Goal: Check status: Check status

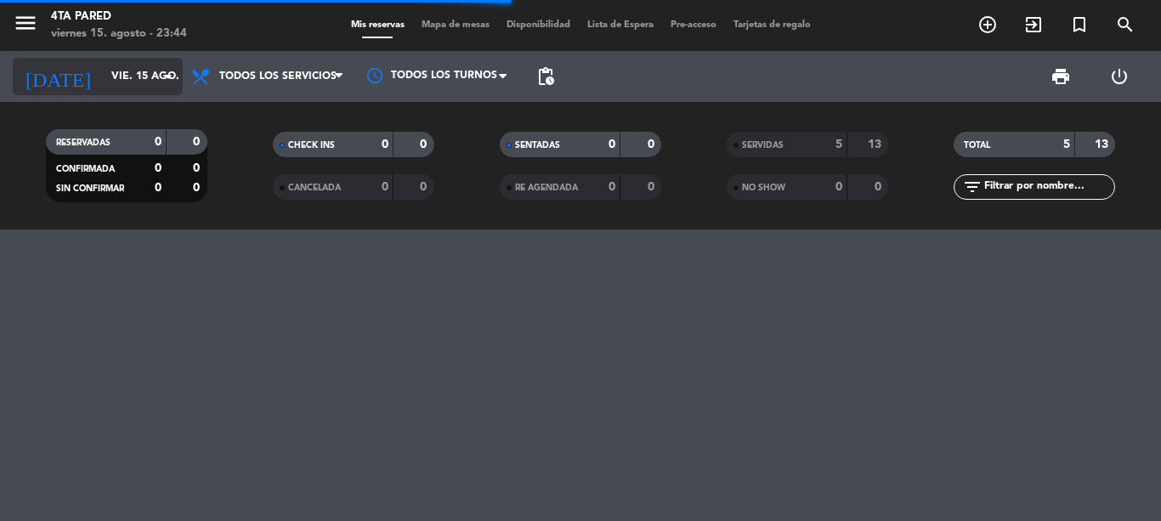
click at [116, 88] on input "vie. 15 ago." at bounding box center [175, 76] width 144 height 29
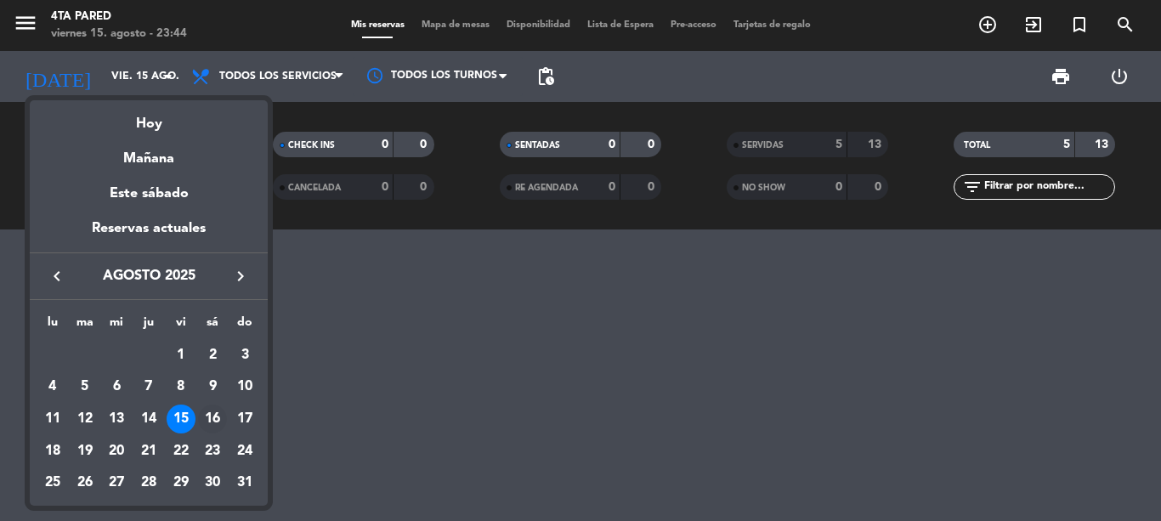
click at [201, 423] on div "16" at bounding box center [212, 418] width 29 height 29
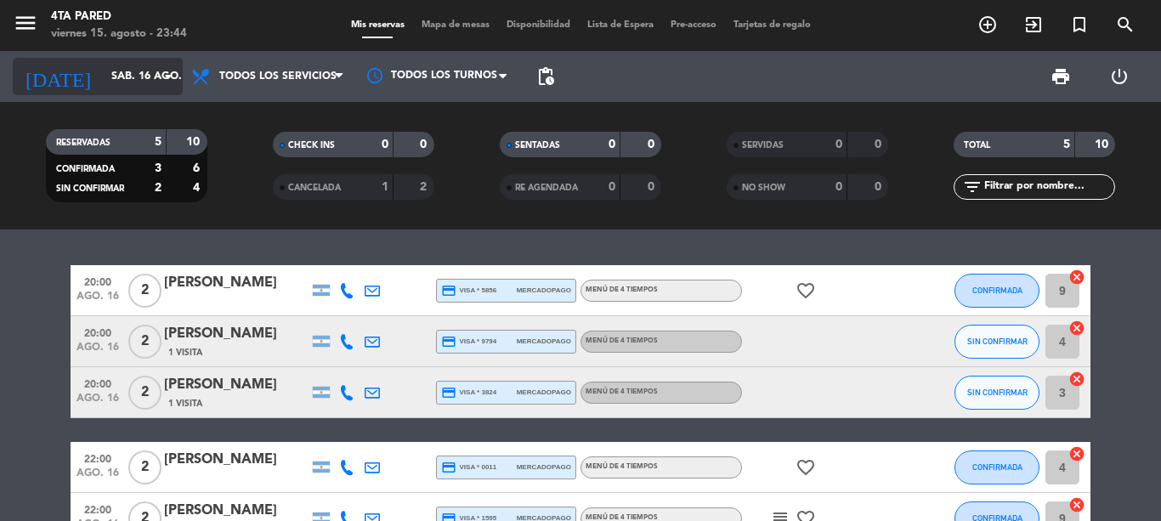
click at [103, 76] on input "sáb. 16 ago." at bounding box center [175, 76] width 144 height 29
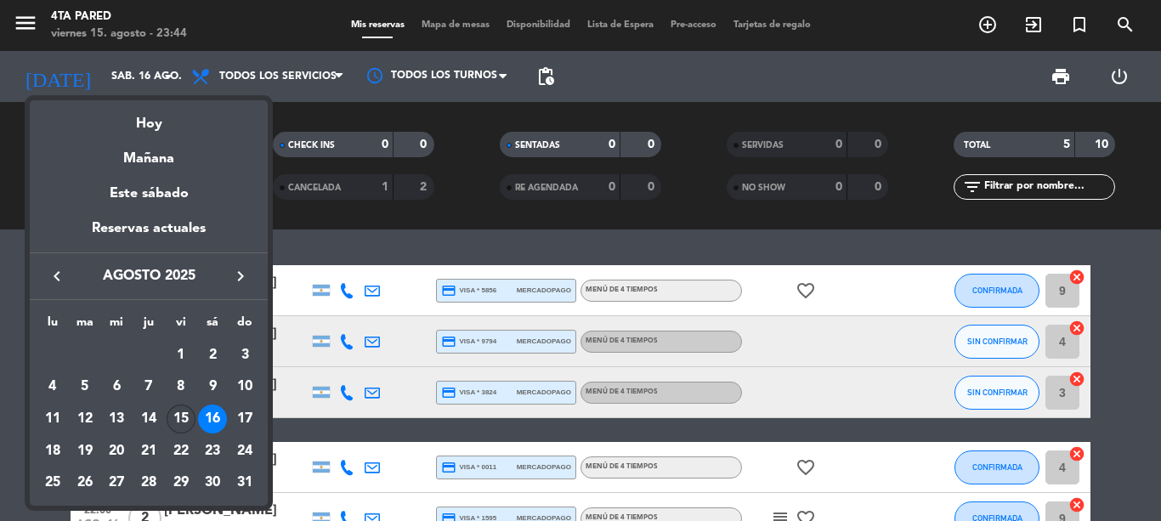
click at [172, 419] on div "15" at bounding box center [181, 418] width 29 height 29
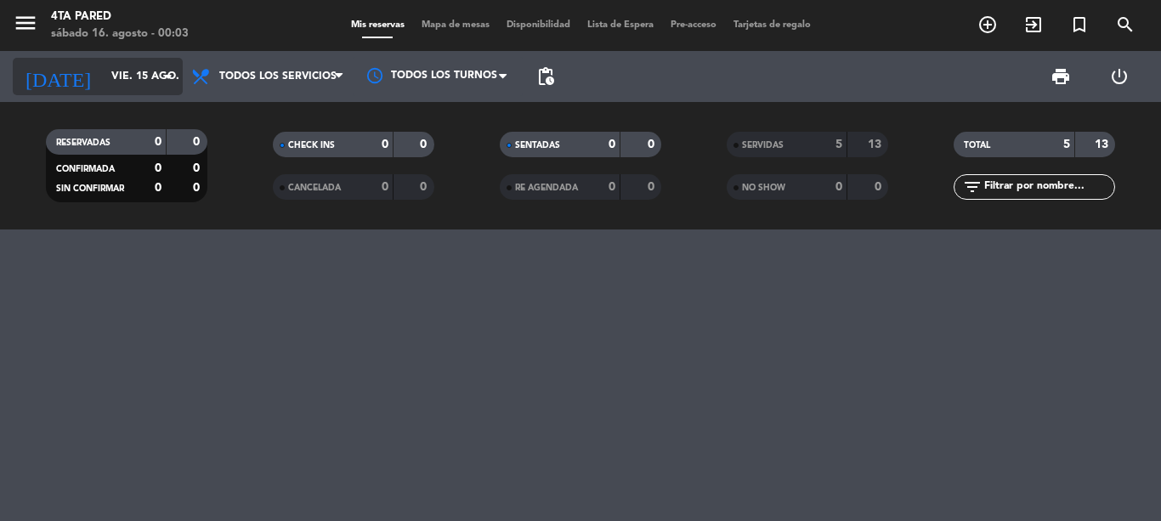
click at [106, 89] on input "vie. 15 ago." at bounding box center [175, 76] width 144 height 29
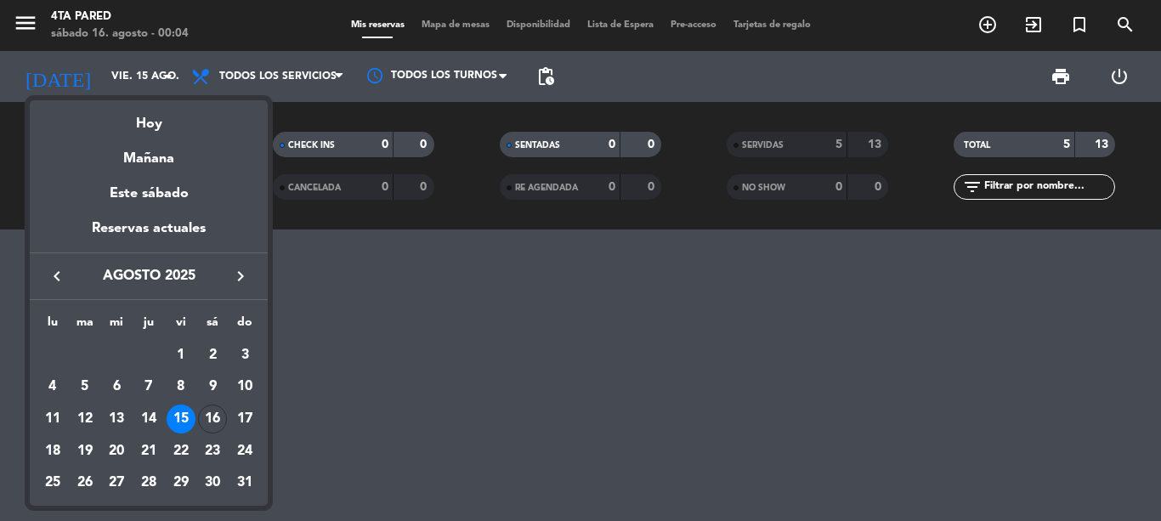
drag, startPoint x: 475, startPoint y: 393, endPoint x: 507, endPoint y: 360, distance: 46.3
click at [484, 390] on div at bounding box center [580, 260] width 1161 height 521
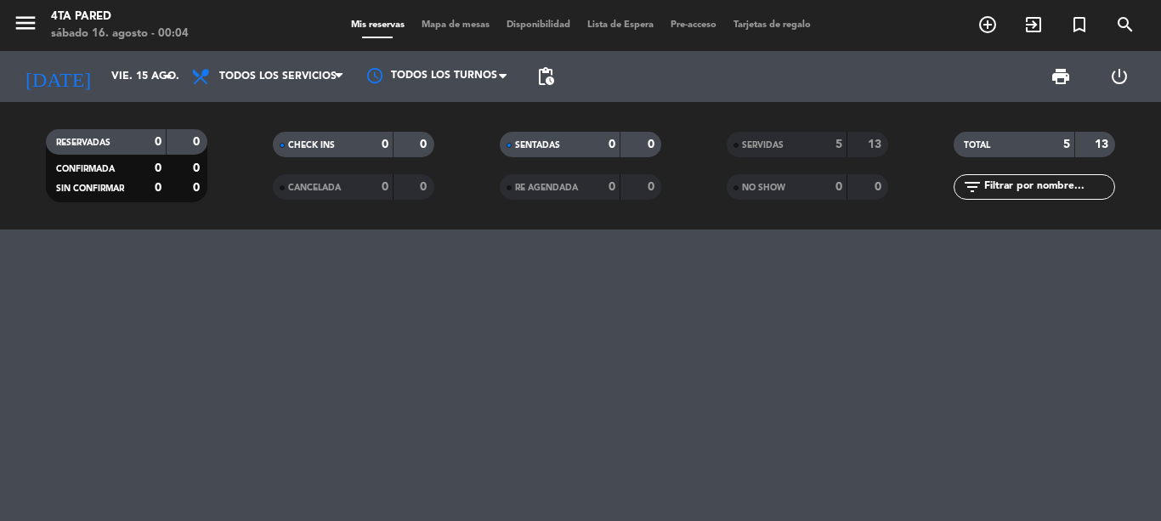
click at [772, 150] on div "SERVIDAS" at bounding box center [770, 145] width 78 height 20
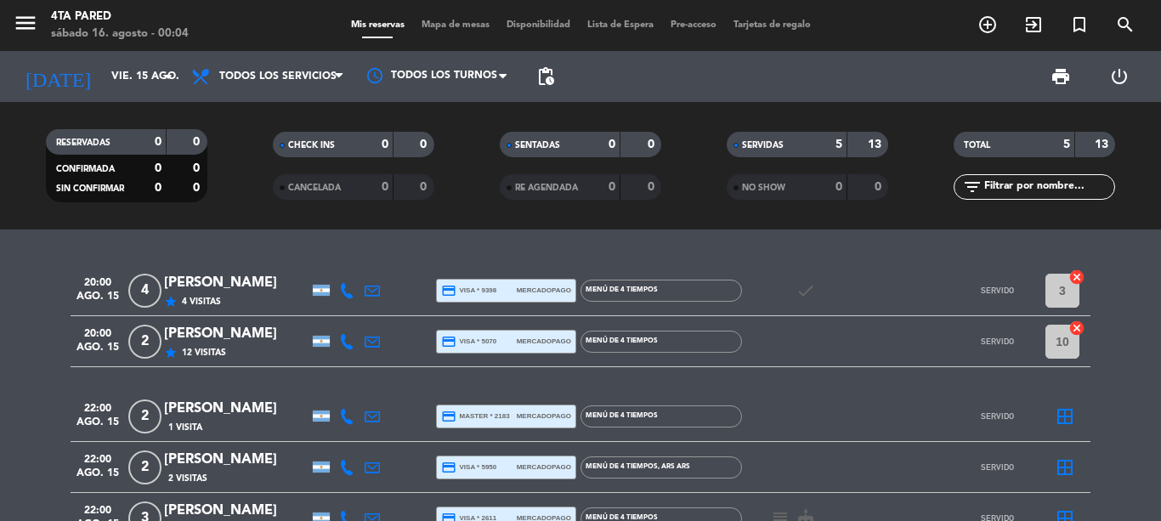
scroll to position [85, 0]
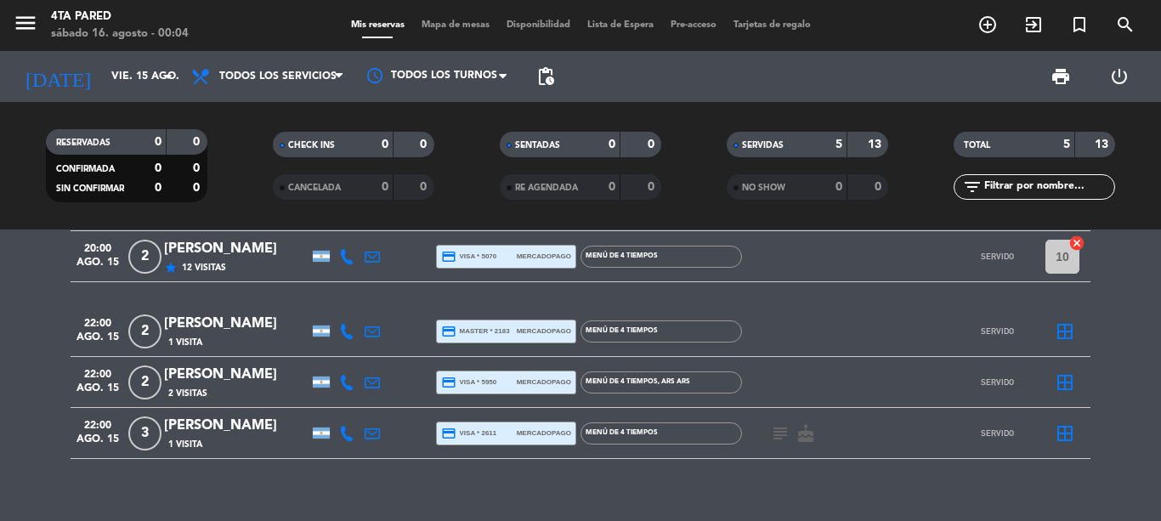
click at [785, 433] on icon "subject" at bounding box center [780, 433] width 20 height 20
click at [772, 488] on div "20:00 [DATE] 4 [PERSON_NAME] star 4 Visitas credit_card visa * 9398 mercadopago…" at bounding box center [580, 374] width 1161 height 291
click at [105, 65] on input "vie. 15 ago." at bounding box center [175, 76] width 144 height 29
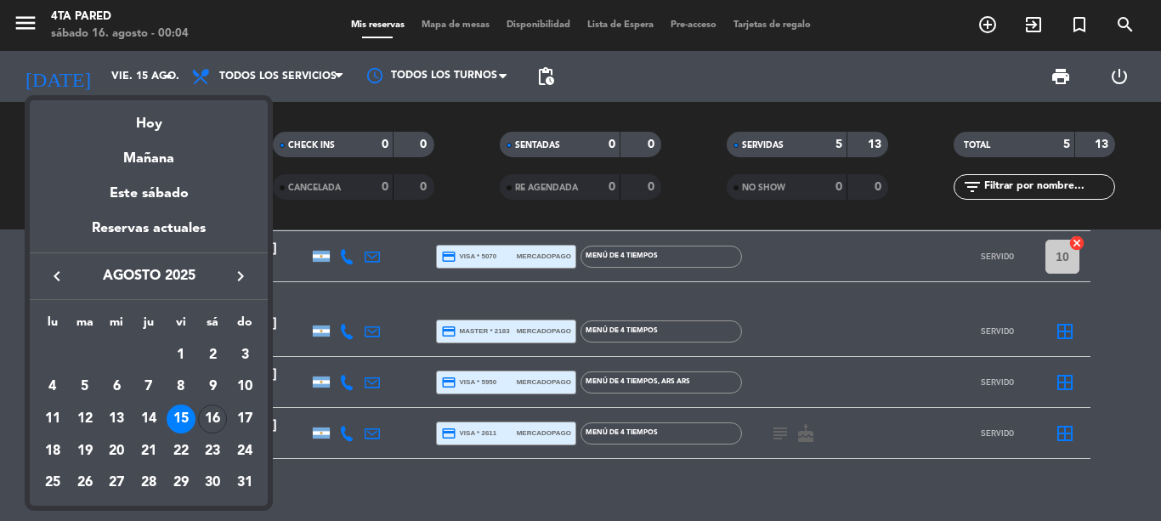
click at [212, 421] on div "16" at bounding box center [212, 418] width 29 height 29
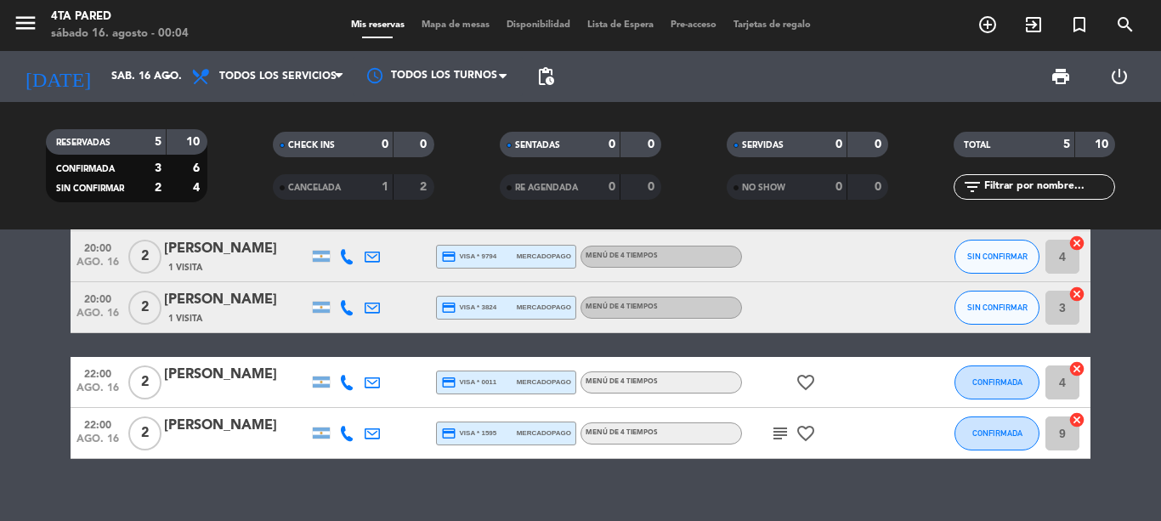
scroll to position [0, 0]
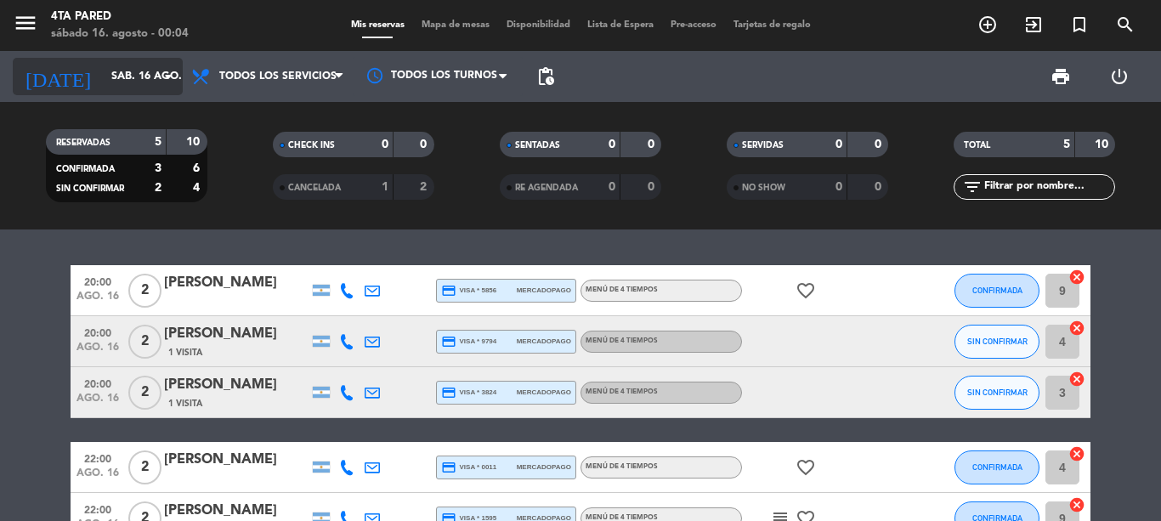
click at [112, 66] on input "sáb. 16 ago." at bounding box center [175, 76] width 144 height 29
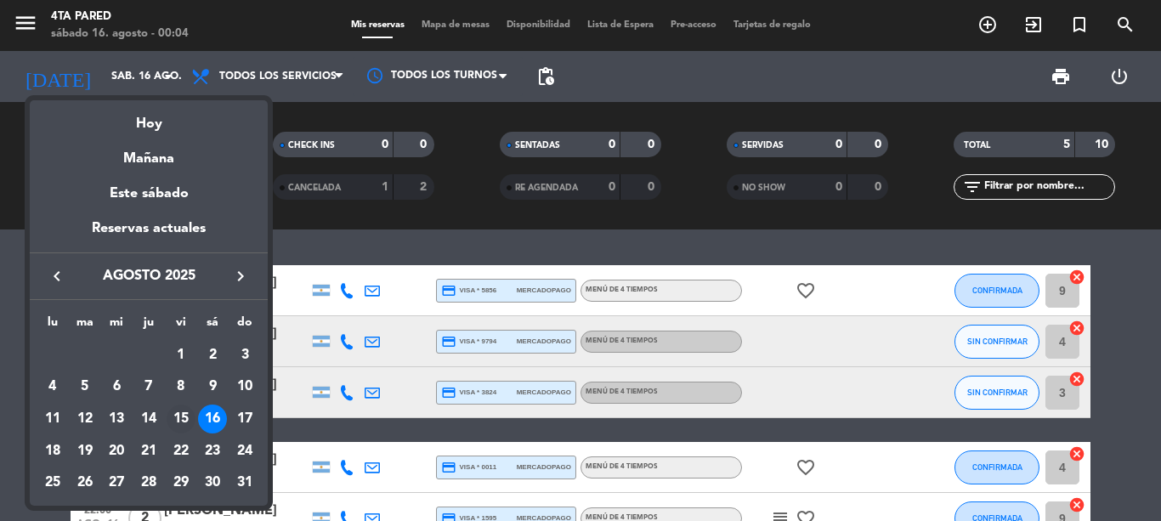
click at [168, 411] on div "15" at bounding box center [181, 418] width 29 height 29
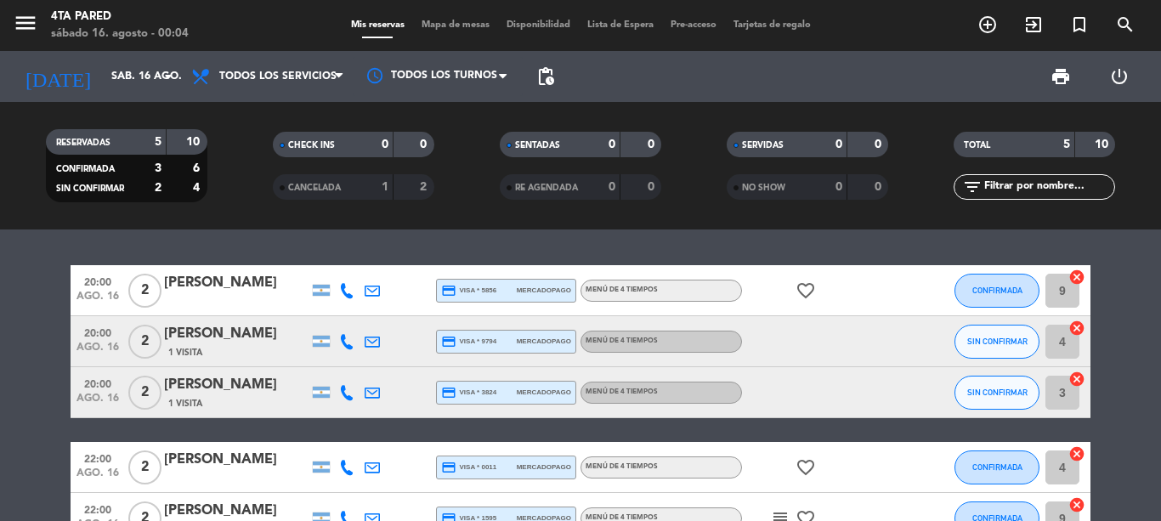
type input "vie. 15 ago."
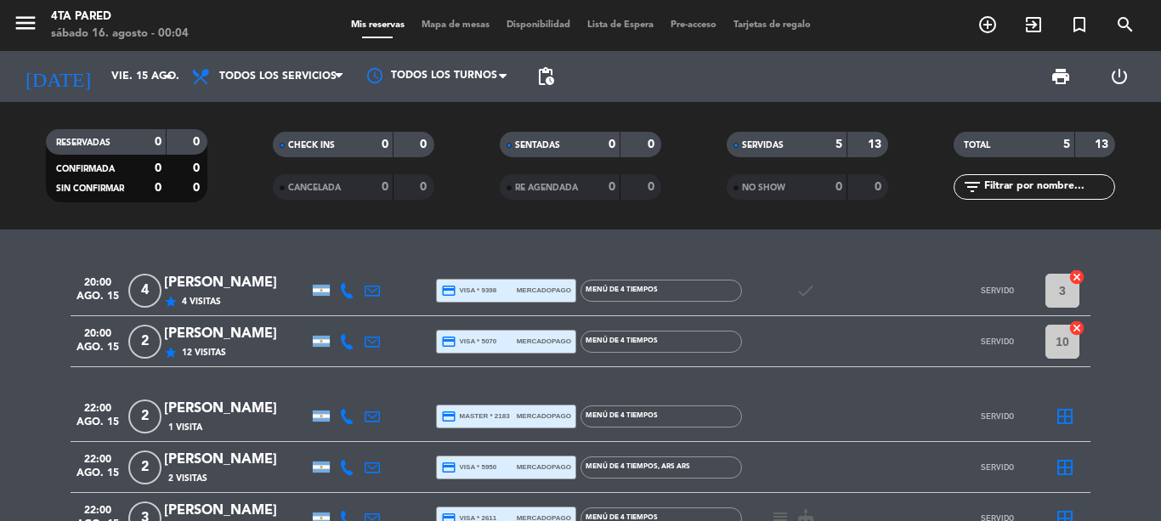
click at [0, 344] on bookings-row "20:00 [DATE] 4 [PERSON_NAME] star 4 Visitas credit_card visa * 9398 mercadopago…" at bounding box center [580, 404] width 1161 height 279
